Goal: Task Accomplishment & Management: Manage account settings

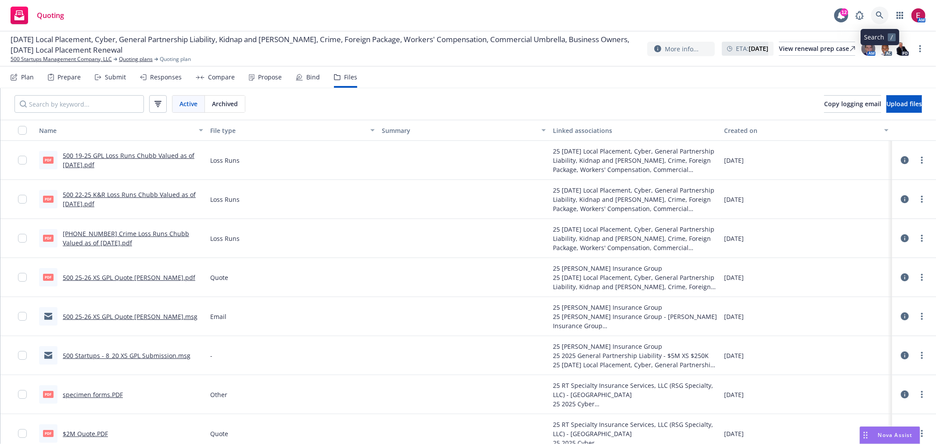
click at [884, 14] on link at bounding box center [880, 16] width 18 height 18
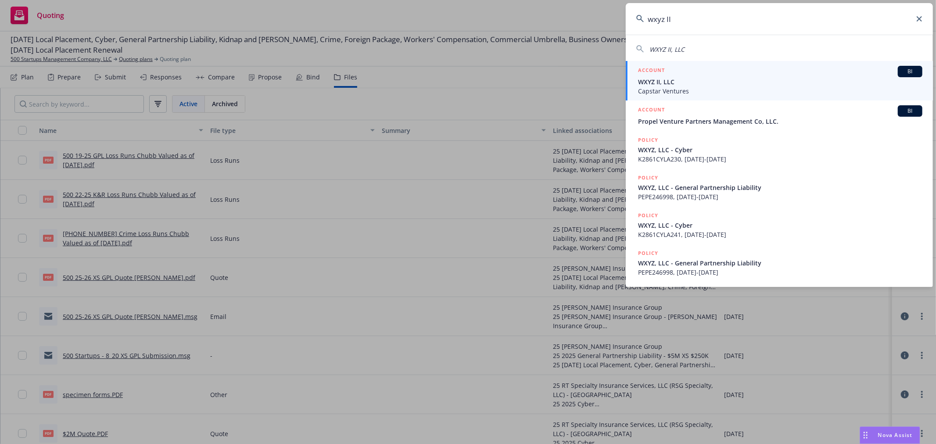
type input "wxyz II"
click at [677, 80] on span "WXYZ II, LLC" at bounding box center [780, 81] width 284 height 9
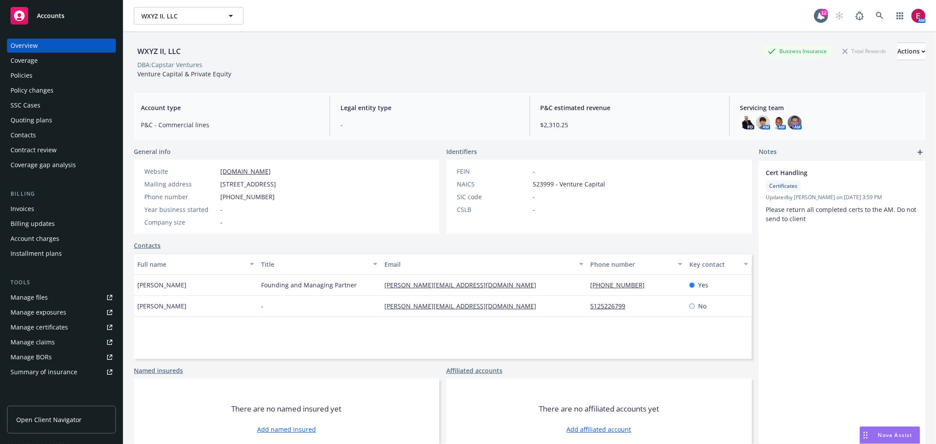
click at [154, 242] on link "Contacts" at bounding box center [147, 245] width 27 height 9
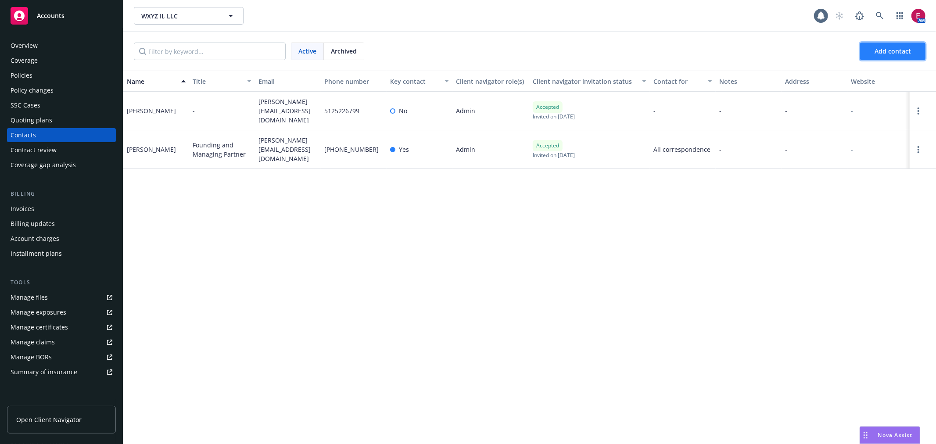
click at [869, 48] on button "Add contact" at bounding box center [892, 52] width 65 height 18
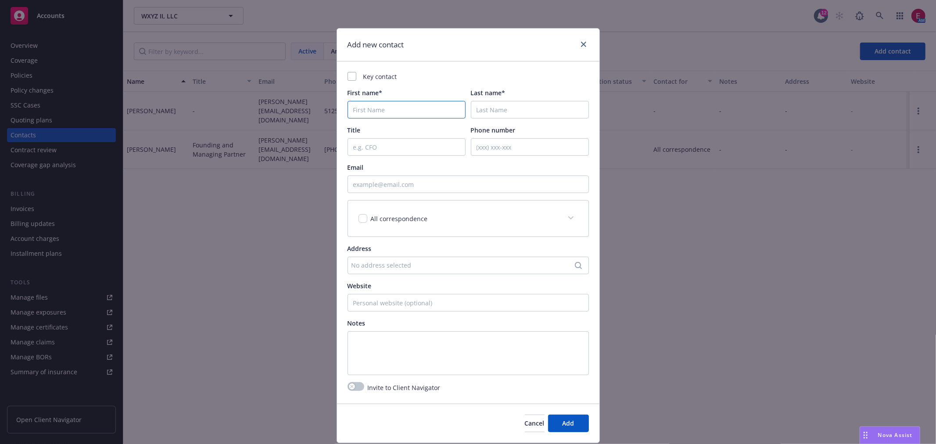
click at [422, 110] on input "First name*" at bounding box center [406, 110] width 118 height 18
click at [378, 182] on input "Email" at bounding box center [467, 184] width 241 height 18
paste input "ssukhinin@vc-cfo.com"
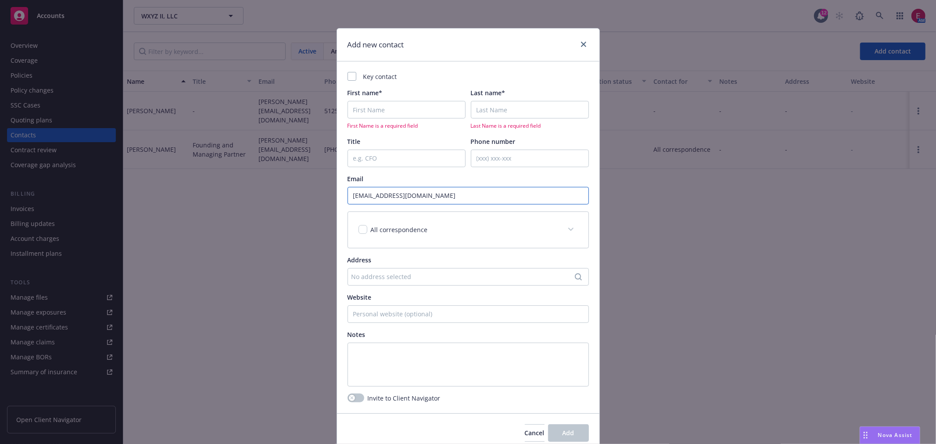
type input "ssukhinin@vc-cfo.com"
click at [389, 104] on input "First name*" at bounding box center [406, 110] width 118 height 18
type input "Stan"
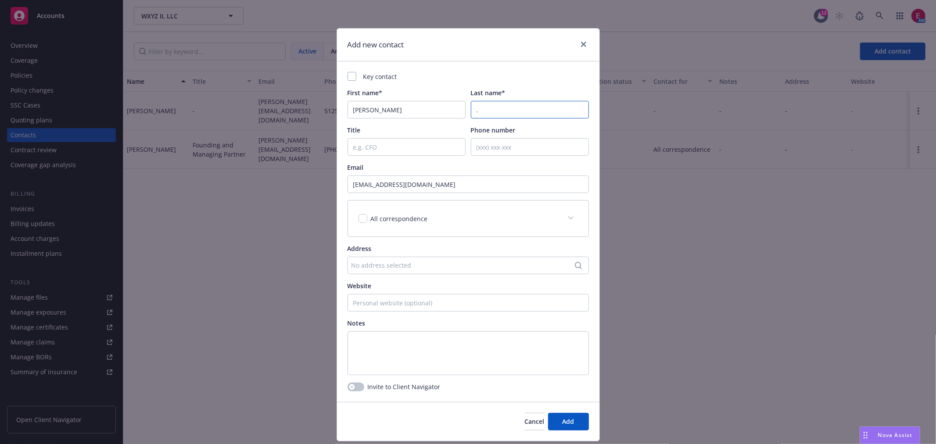
type input "."
click at [390, 218] on span "All correspondence" at bounding box center [399, 219] width 57 height 8
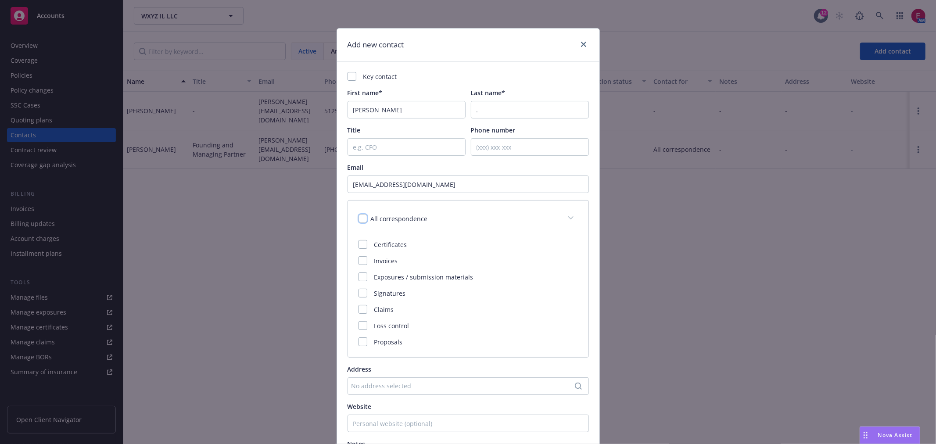
click at [362, 218] on input "checkbox" at bounding box center [362, 218] width 9 height 9
checkbox input "true"
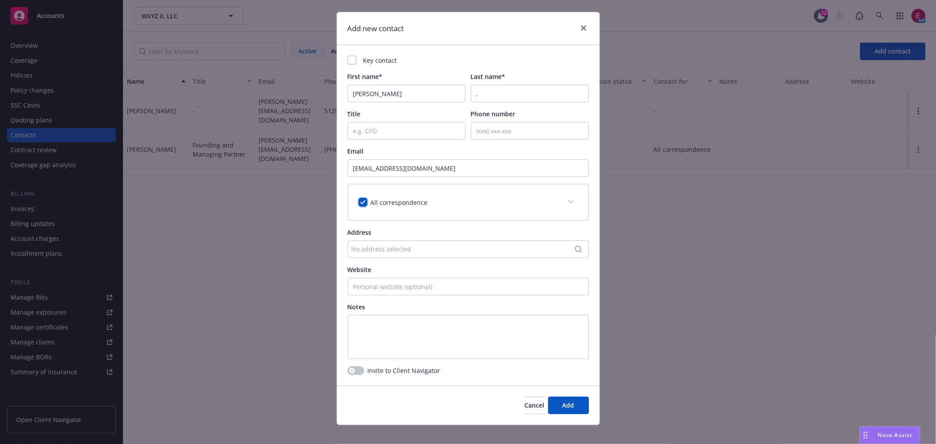
scroll to position [25, 0]
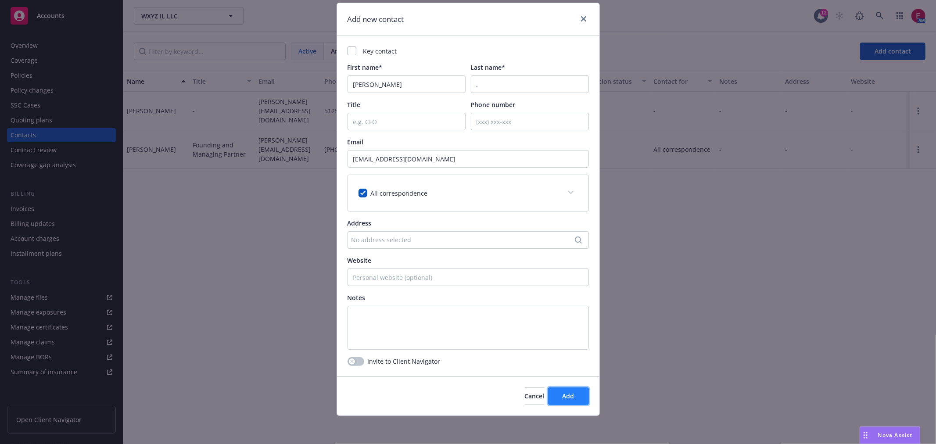
click at [566, 394] on span "Add" at bounding box center [568, 396] width 12 height 8
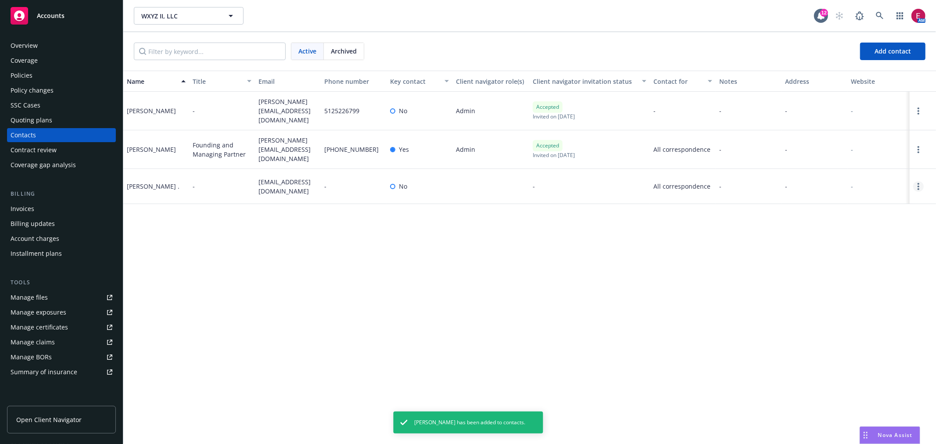
click at [920, 181] on link "Open options" at bounding box center [918, 186] width 11 height 11
click at [868, 127] on link "Edit contact" at bounding box center [862, 131] width 99 height 18
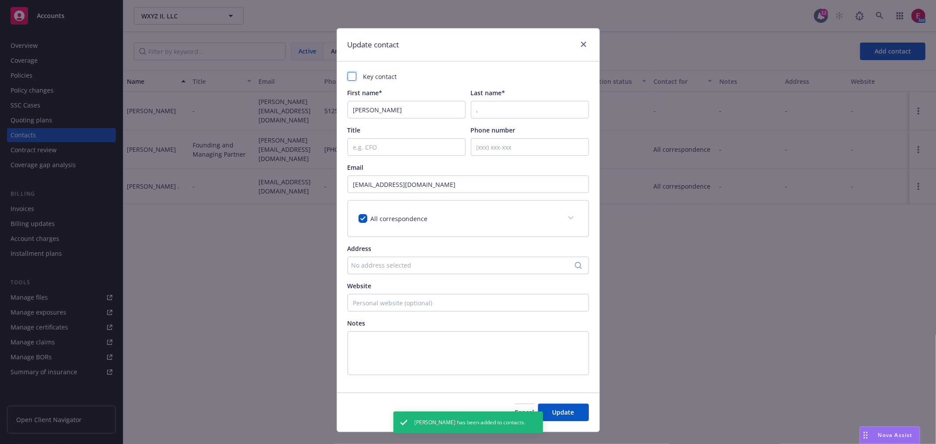
click at [347, 76] on div at bounding box center [351, 76] width 9 height 9
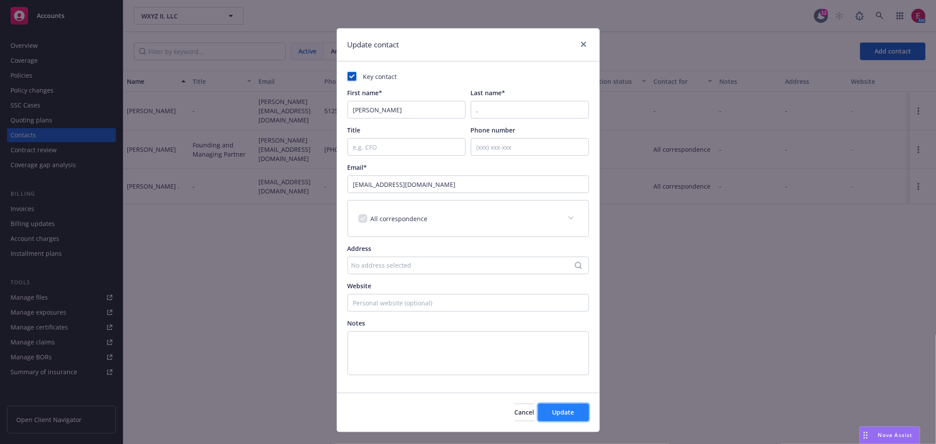
click at [568, 414] on span "Update" at bounding box center [563, 412] width 22 height 8
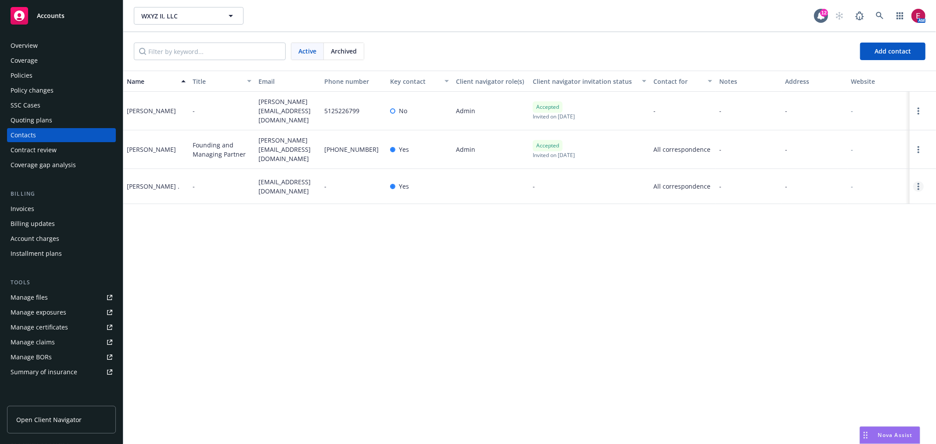
click at [916, 173] on div at bounding box center [922, 186] width 26 height 35
click at [920, 185] on div at bounding box center [922, 186] width 26 height 35
click at [915, 183] on link "Open options" at bounding box center [918, 186] width 11 height 11
click at [874, 134] on link "Edit contact" at bounding box center [862, 131] width 99 height 18
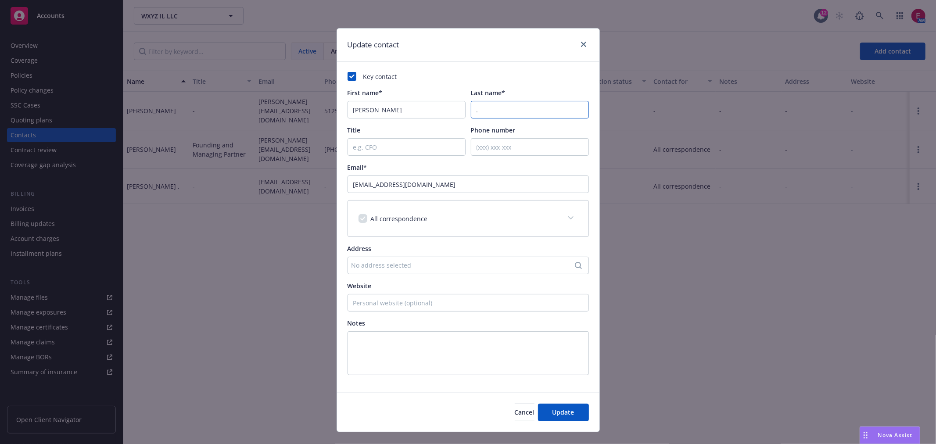
click at [487, 117] on input "." at bounding box center [530, 110] width 118 height 18
click at [488, 116] on input "." at bounding box center [530, 110] width 118 height 18
paste input "Sukhinin"
type input "Sukhinin"
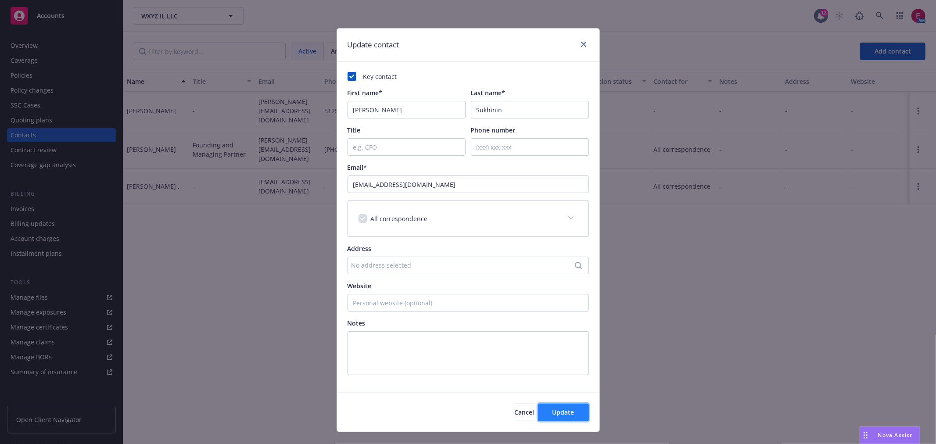
click at [561, 421] on button "Update" at bounding box center [563, 413] width 51 height 18
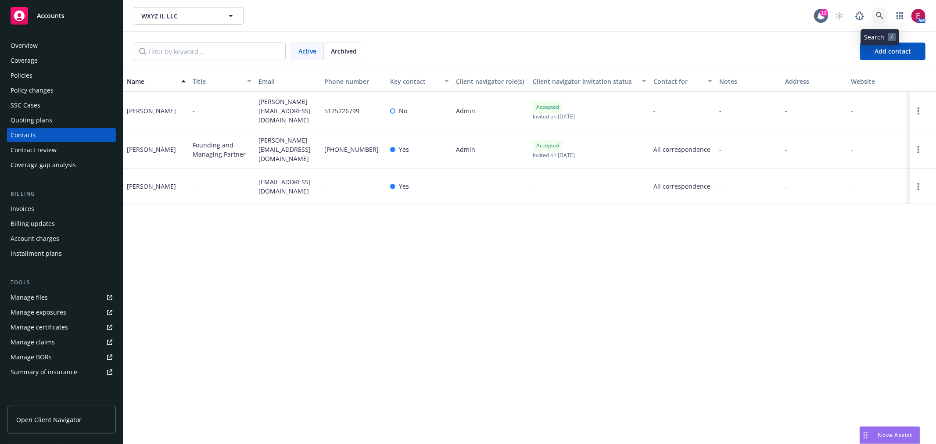
click at [883, 14] on icon at bounding box center [880, 16] width 8 height 8
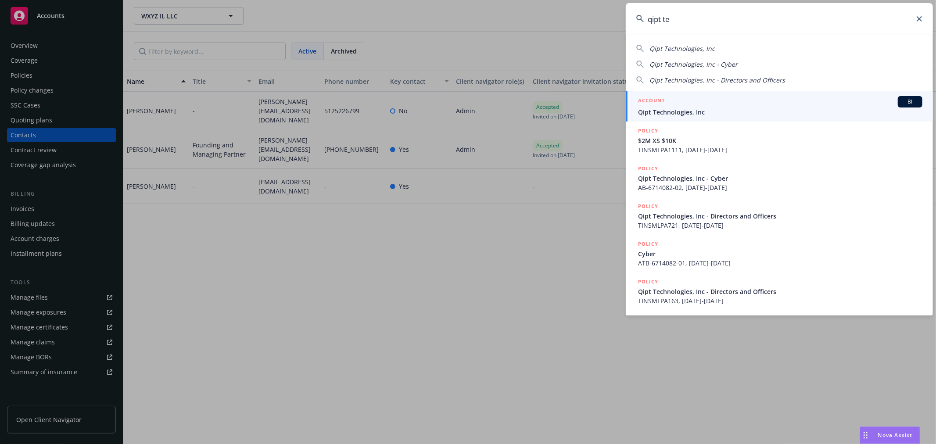
type input "qipt te"
click at [668, 114] on span "Qipt Technologies, Inc" at bounding box center [780, 111] width 284 height 9
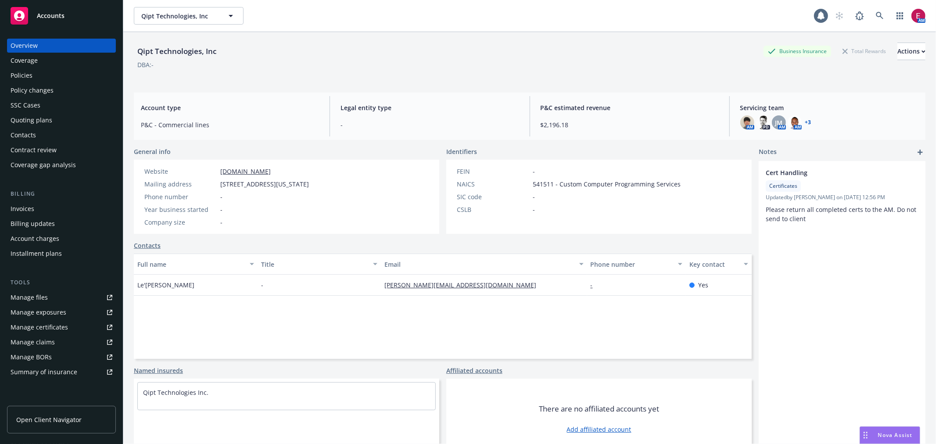
click at [40, 200] on div "Billing Invoices Billing updates Account charges Installment plans" at bounding box center [61, 225] width 109 height 71
click at [38, 204] on div "Invoices" at bounding box center [62, 209] width 102 height 14
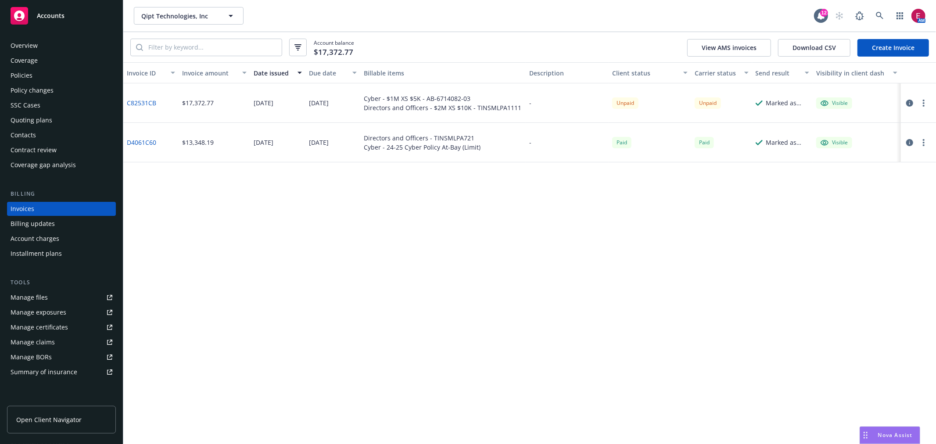
click at [62, 45] on div "Overview" at bounding box center [62, 46] width 102 height 14
